Goal: Transaction & Acquisition: Purchase product/service

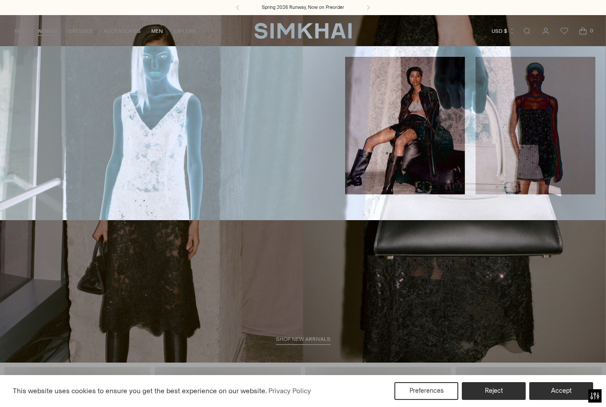
click at [91, 80] on div "New Arrivals Shop All Spring 2026 Preorder Fall 2025 Best Sellers Exclusives Si…" at bounding box center [167, 133] width 335 height 153
click at [284, 136] on link "New to Sale" at bounding box center [279, 139] width 35 height 6
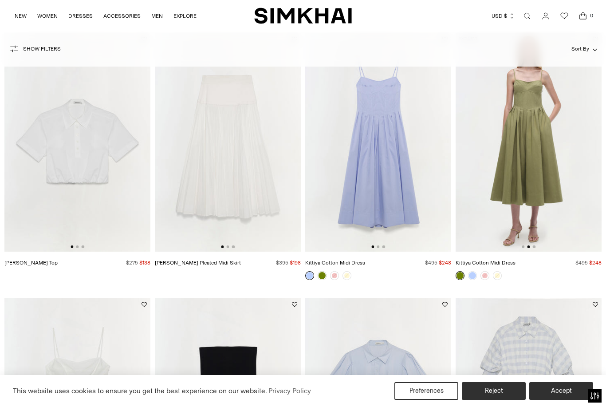
scroll to position [0, 146]
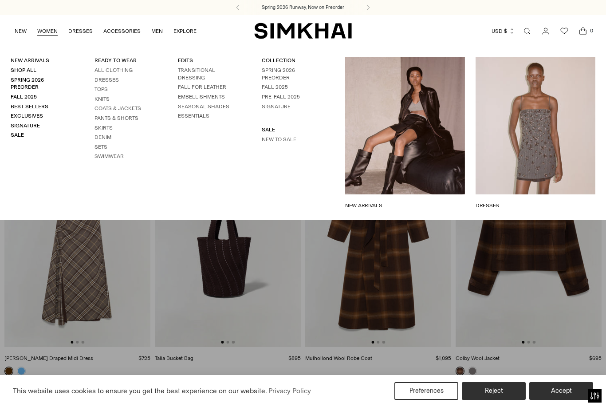
click at [269, 126] on link "SALE" at bounding box center [268, 129] width 13 height 6
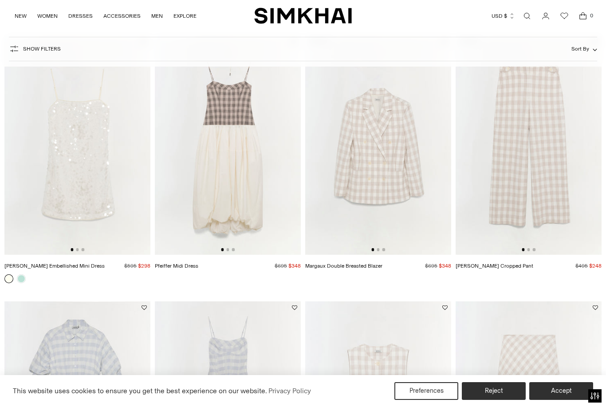
scroll to position [0, 8]
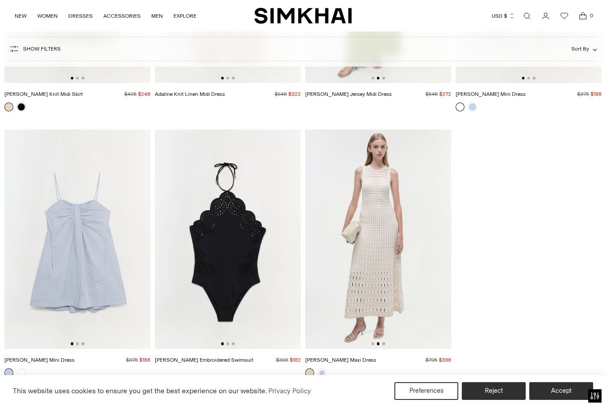
scroll to position [11447, 0]
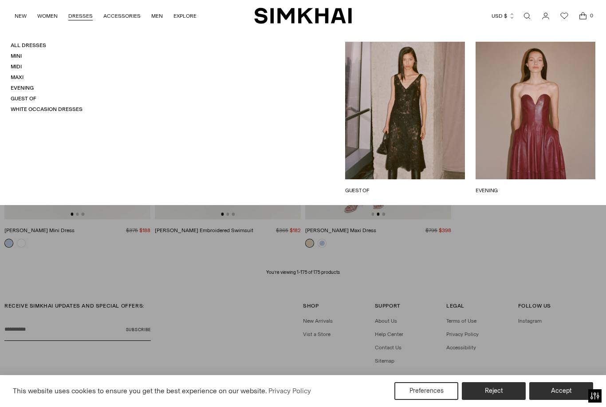
click at [78, 16] on link "DRESSES" at bounding box center [80, 16] width 24 height 20
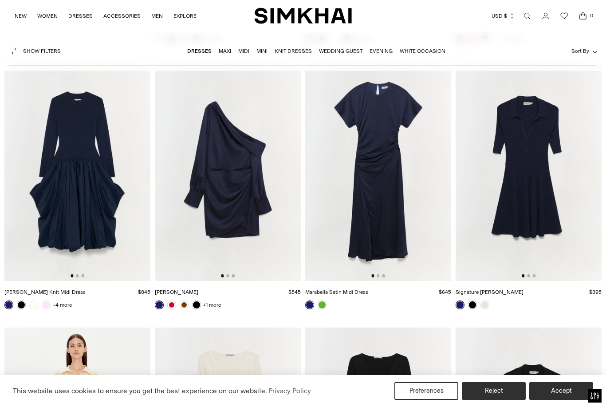
scroll to position [8289, 0]
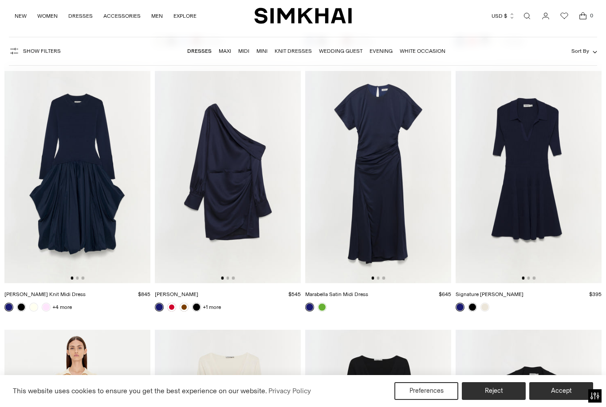
click at [325, 309] on link at bounding box center [322, 307] width 9 height 9
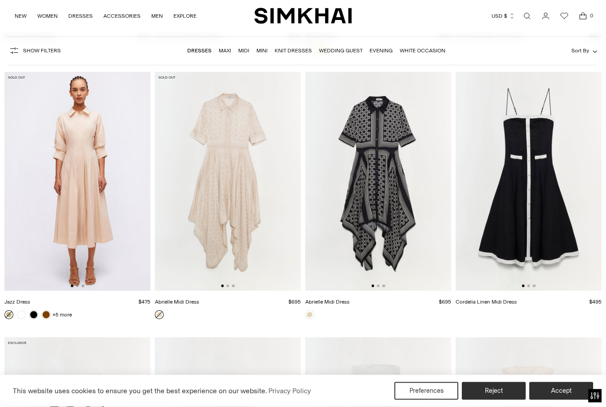
scroll to position [10645, 0]
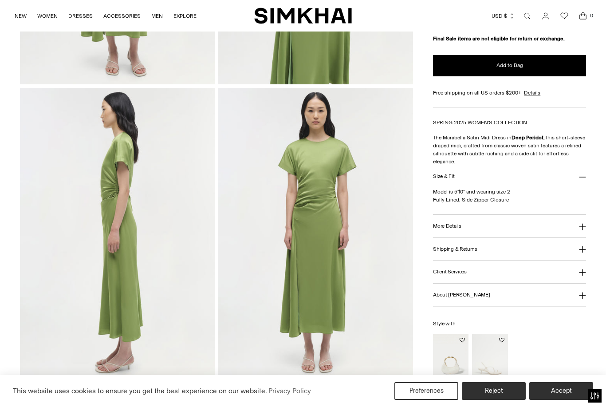
scroll to position [412, 0]
